Goal: Task Accomplishment & Management: Manage account settings

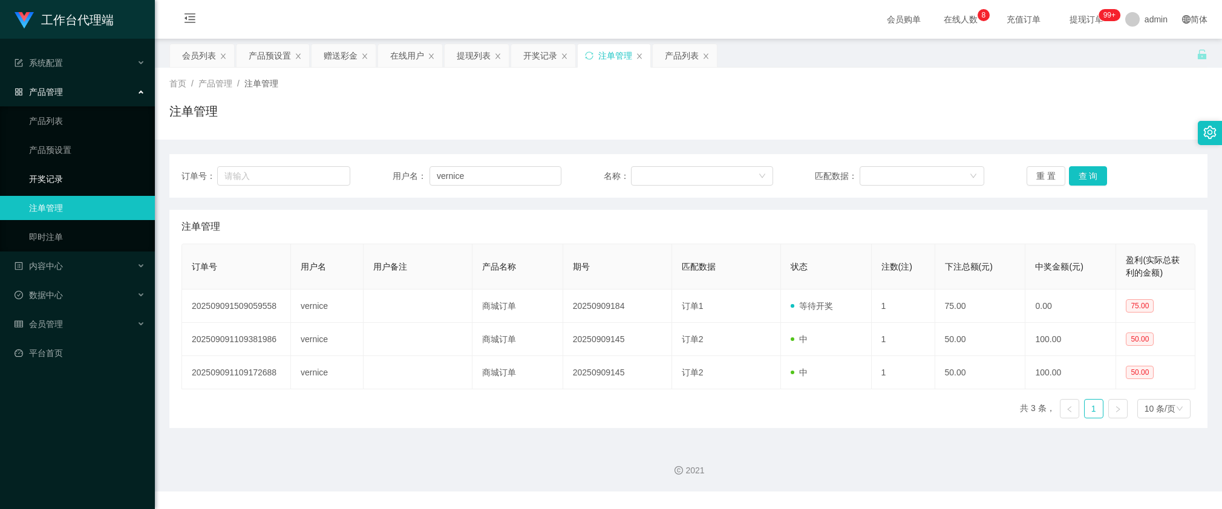
click at [73, 189] on link "开奖记录" at bounding box center [87, 179] width 116 height 24
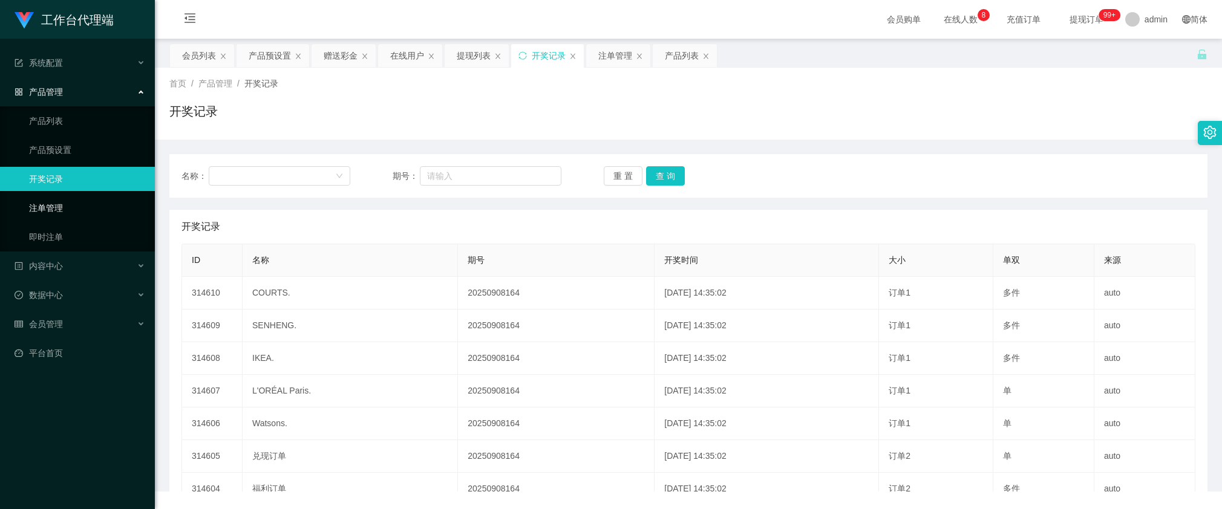
click at [67, 201] on link "注单管理" at bounding box center [87, 208] width 116 height 24
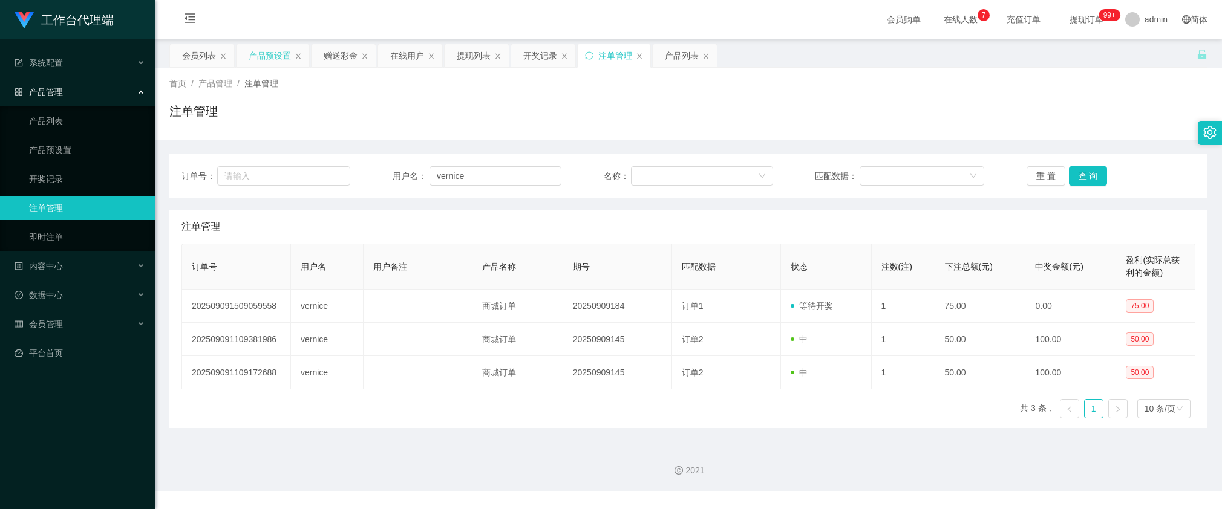
click at [267, 51] on div "产品预设置" at bounding box center [270, 55] width 42 height 23
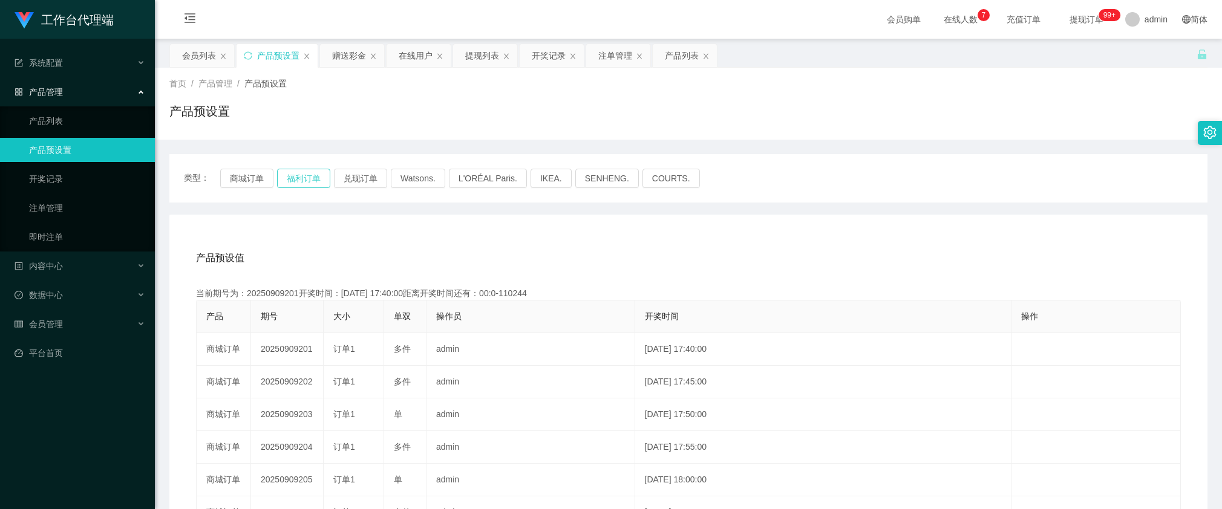
click at [277, 177] on button "福利订单" at bounding box center [303, 178] width 53 height 19
click at [266, 177] on button "商城订单" at bounding box center [246, 178] width 53 height 19
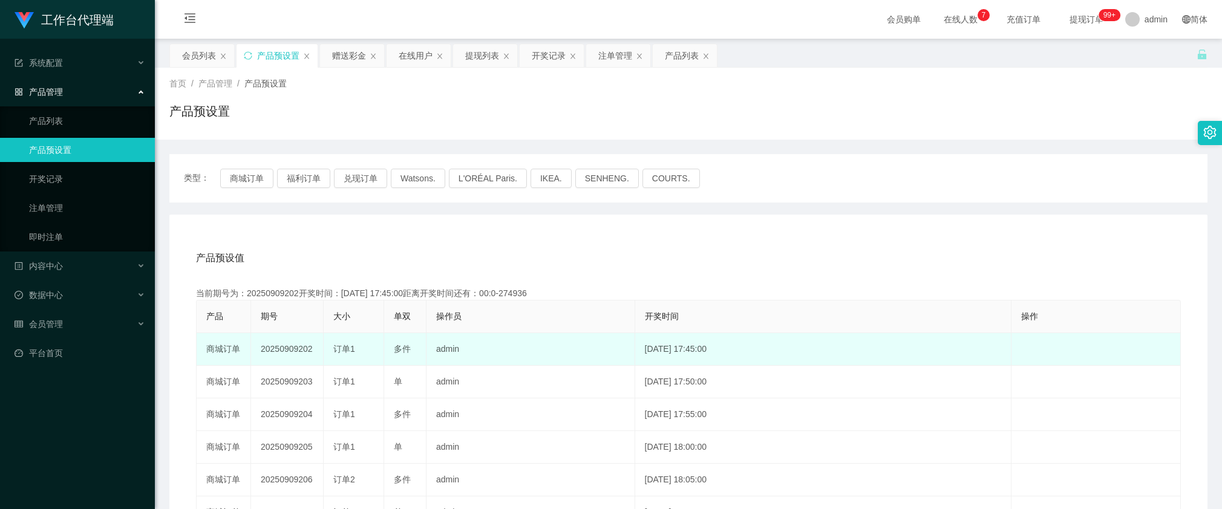
click at [289, 347] on td "20250909202" at bounding box center [287, 349] width 73 height 33
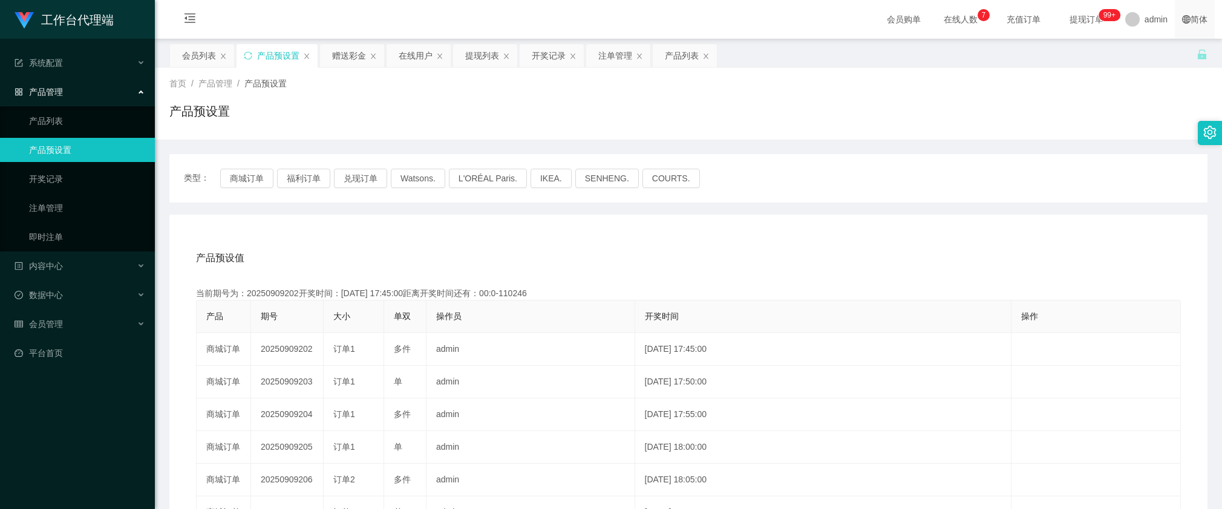
copy td "20250909202"
click at [340, 52] on div "赠送彩金" at bounding box center [349, 55] width 34 height 23
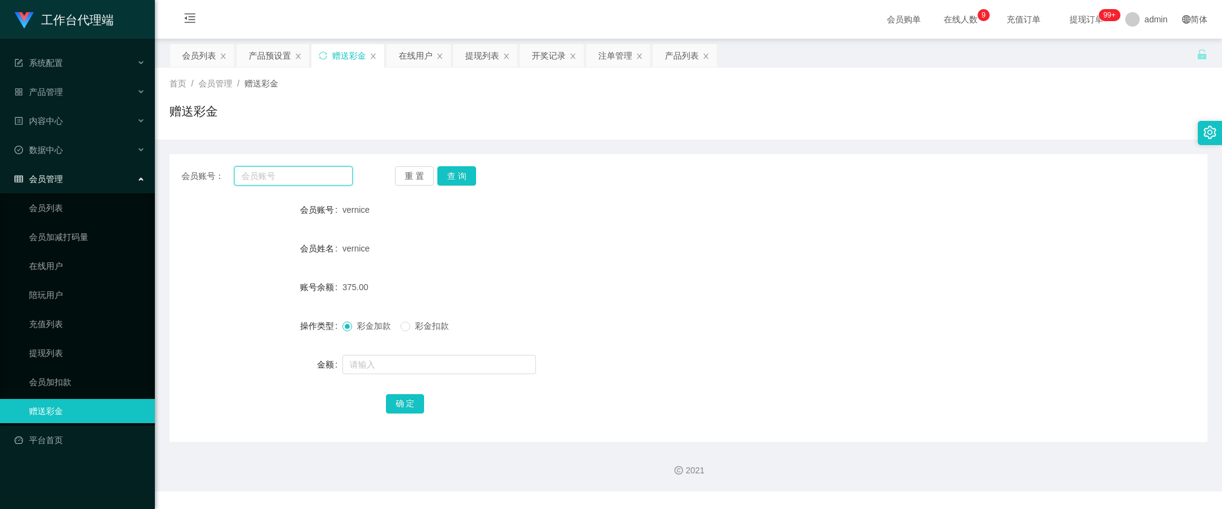
click at [318, 177] on input "text" at bounding box center [293, 175] width 119 height 19
paste input "97693993"
type input "97693993"
click at [466, 177] on button "查 询" at bounding box center [456, 175] width 39 height 19
click at [536, 56] on div "开奖记录" at bounding box center [549, 55] width 34 height 23
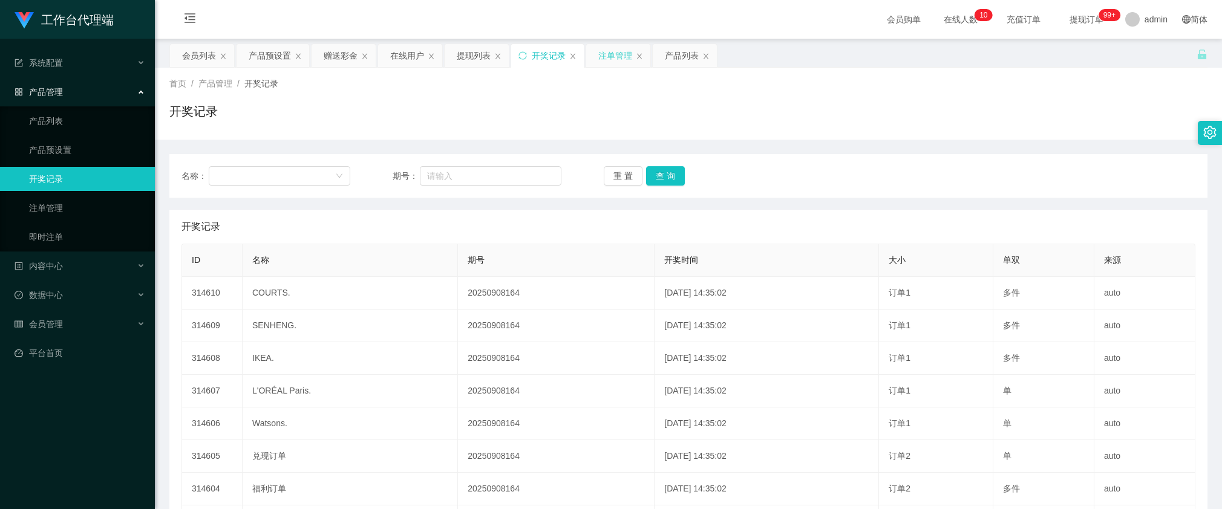
click at [607, 51] on div "注单管理" at bounding box center [615, 55] width 34 height 23
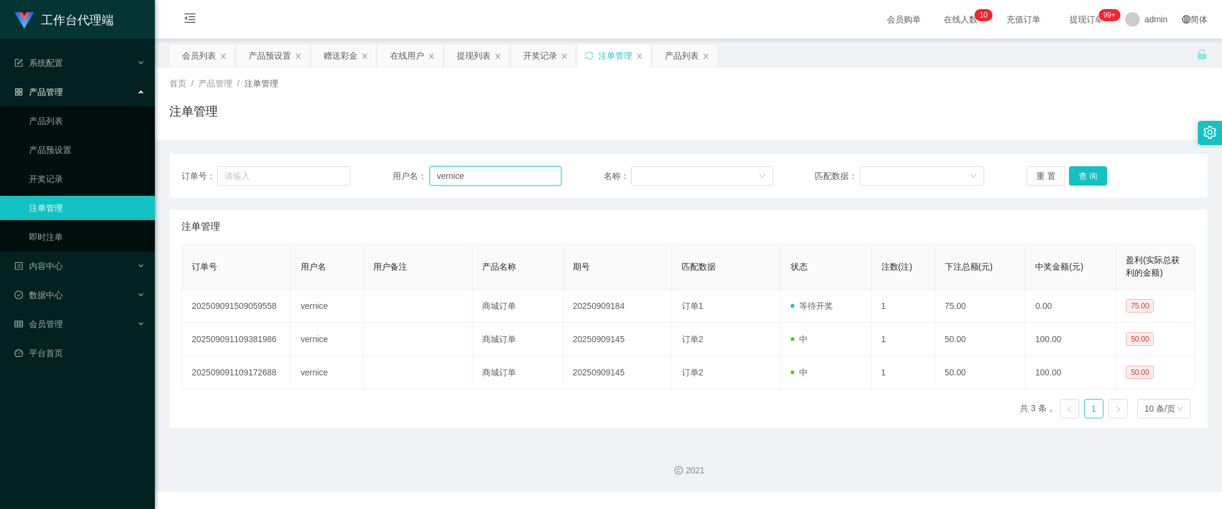
drag, startPoint x: 547, startPoint y: 170, endPoint x: 558, endPoint y: 170, distance: 10.9
click at [546, 170] on input "vernice" at bounding box center [495, 175] width 132 height 19
paste input "97693993"
click at [1087, 175] on button "查 询" at bounding box center [1088, 175] width 39 height 19
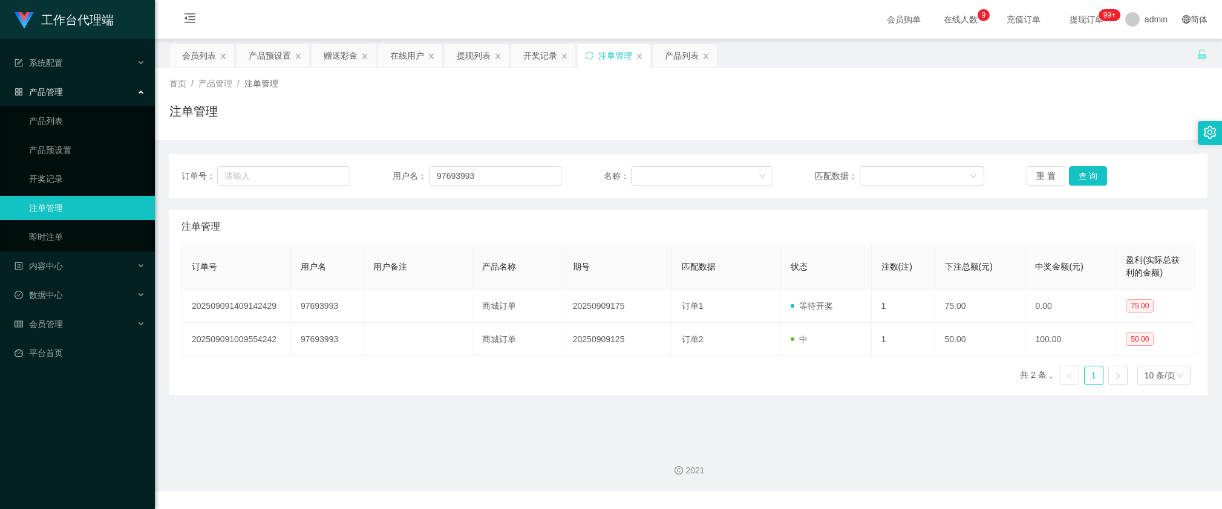
click at [503, 163] on div "订单号： 用户名： 97693993 名称： 匹配数据： 重 置 查 询" at bounding box center [688, 176] width 1038 height 44
click at [501, 171] on input "97693993" at bounding box center [495, 175] width 132 height 19
paste input "Sammuet"
type input "Sammuet"
click at [1077, 170] on button "查 询" at bounding box center [1088, 175] width 39 height 19
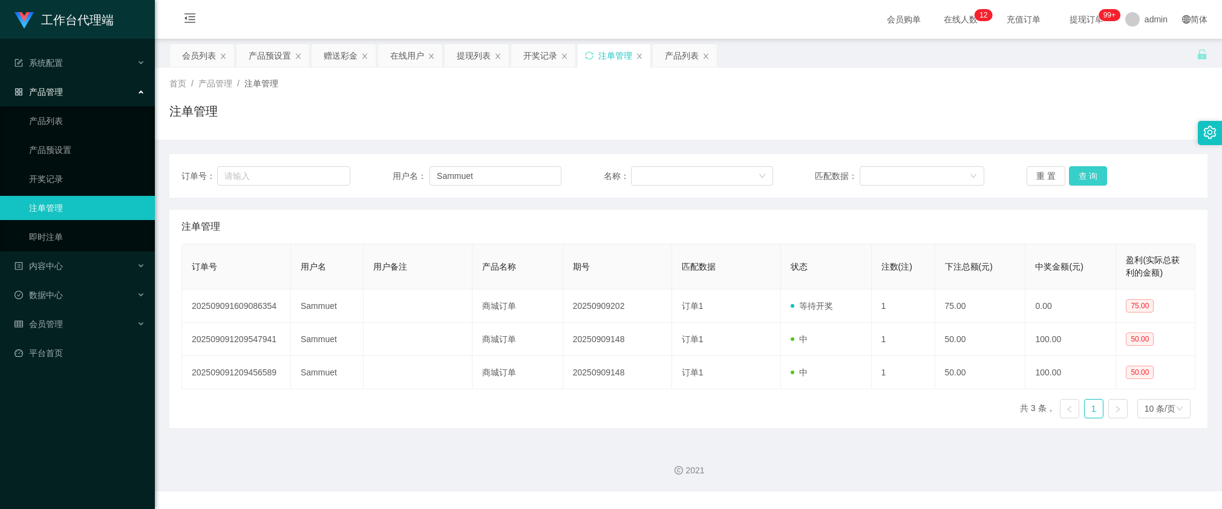
click at [1084, 170] on button "查 询" at bounding box center [1088, 175] width 39 height 19
click at [499, 174] on input "Sammuet" at bounding box center [495, 175] width 132 height 19
drag, startPoint x: 1083, startPoint y: 174, endPoint x: 711, endPoint y: 114, distance: 376.8
click at [1083, 174] on button "查 询" at bounding box center [1088, 175] width 39 height 19
click at [351, 57] on div "赠送彩金" at bounding box center [341, 55] width 34 height 23
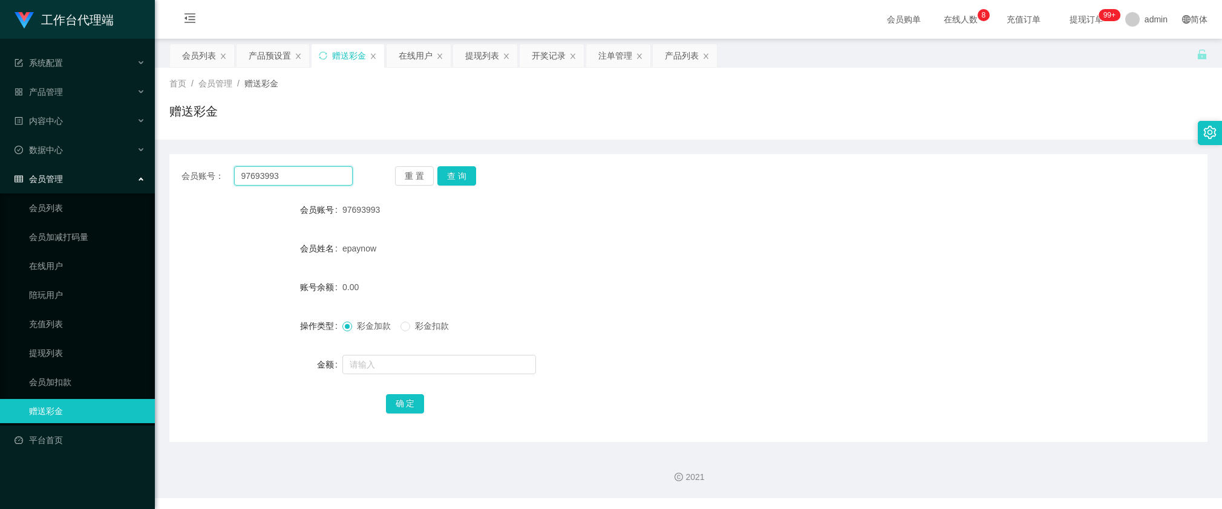
click at [330, 184] on input "97693993" at bounding box center [293, 175] width 119 height 19
paste input "Sammuet"
type input "Sammuet"
click at [461, 174] on button "查 询" at bounding box center [456, 175] width 39 height 19
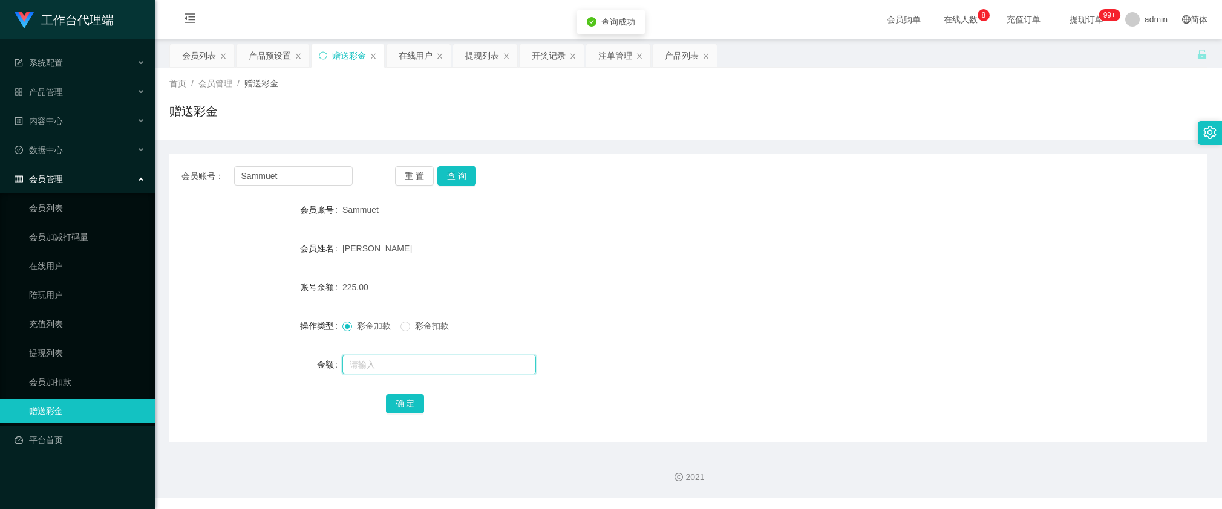
click at [384, 358] on input "text" at bounding box center [439, 364] width 194 height 19
type input "150"
drag, startPoint x: 404, startPoint y: 401, endPoint x: 609, endPoint y: 302, distance: 227.5
click at [404, 401] on button "确 定" at bounding box center [405, 403] width 39 height 19
click at [448, 167] on button "查 询" at bounding box center [456, 175] width 39 height 19
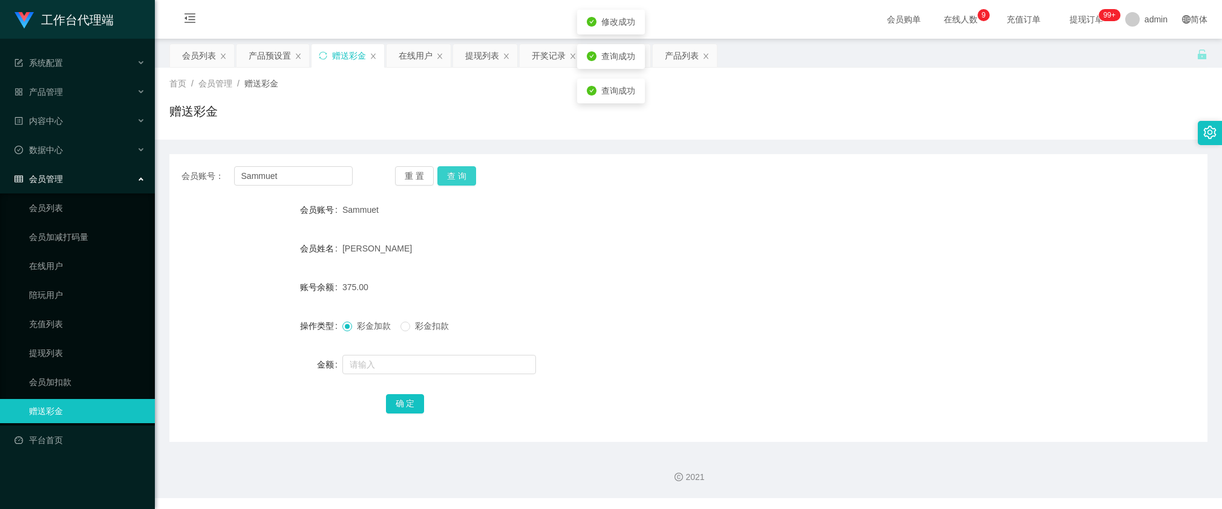
click at [449, 171] on button "查 询" at bounding box center [456, 175] width 39 height 19
click at [463, 173] on button "查 询" at bounding box center [456, 175] width 39 height 19
click at [301, 179] on input "Sammuet" at bounding box center [293, 175] width 119 height 19
click at [624, 54] on div "注单管理" at bounding box center [615, 55] width 34 height 23
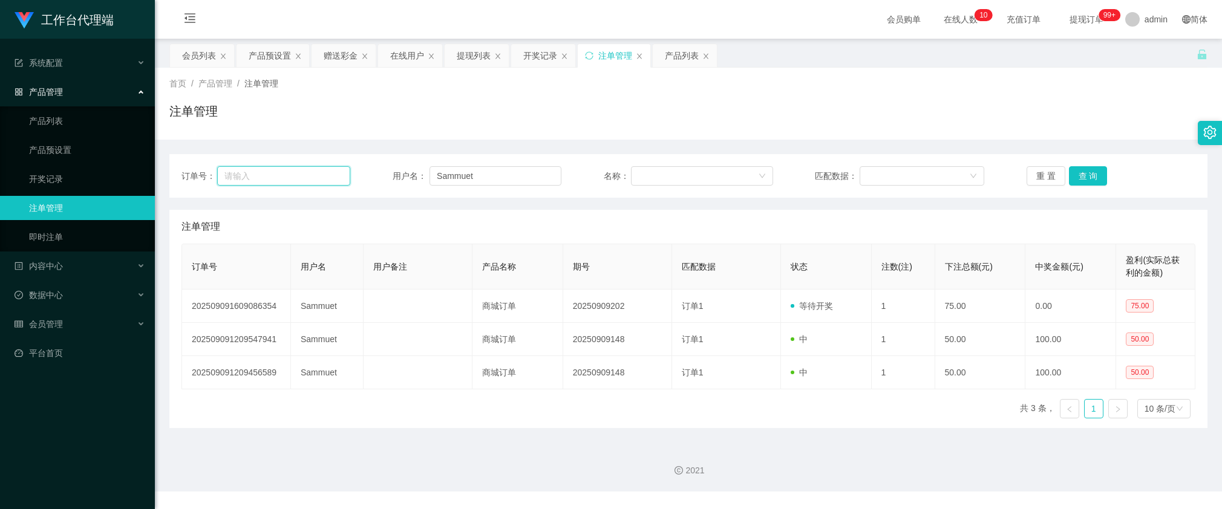
click at [327, 176] on input "text" at bounding box center [283, 175] width 133 height 19
click at [512, 171] on input "Sammuet" at bounding box center [495, 175] width 132 height 19
click at [1090, 171] on button "查 询" at bounding box center [1088, 175] width 39 height 19
click at [1090, 171] on div "重 置 查 询" at bounding box center [1110, 175] width 169 height 19
click at [1091, 172] on button "查 询" at bounding box center [1088, 175] width 39 height 19
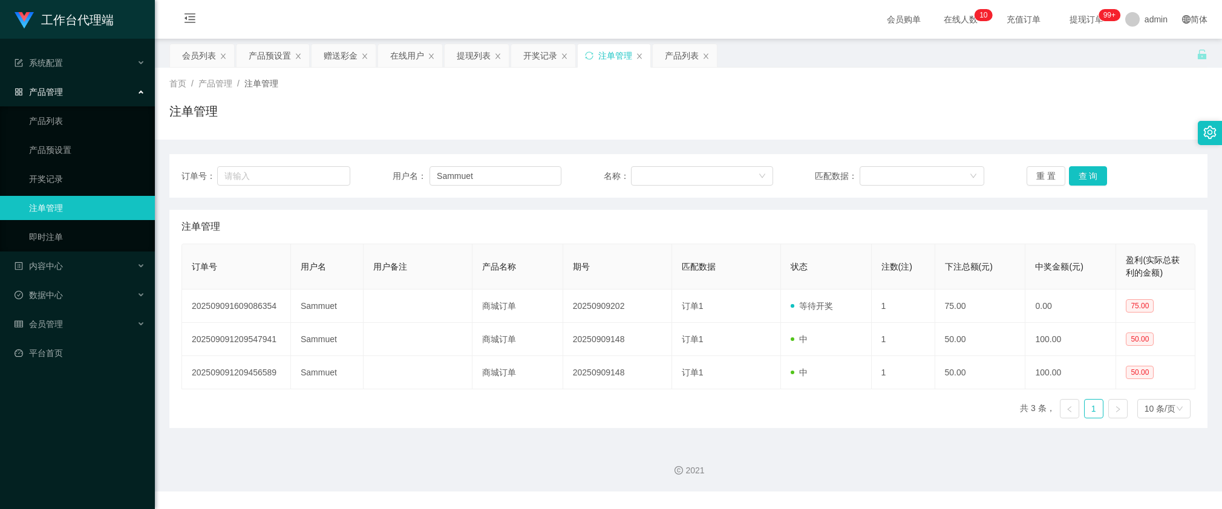
click at [1087, 240] on div "注单管理" at bounding box center [688, 227] width 1014 height 34
click at [1042, 266] on span "中奖金额(元)" at bounding box center [1059, 267] width 48 height 10
click at [1078, 179] on button "查 询" at bounding box center [1088, 175] width 39 height 19
click at [1078, 179] on div "重 置 查 询" at bounding box center [1110, 175] width 169 height 19
